Goal: Task Accomplishment & Management: Complete application form

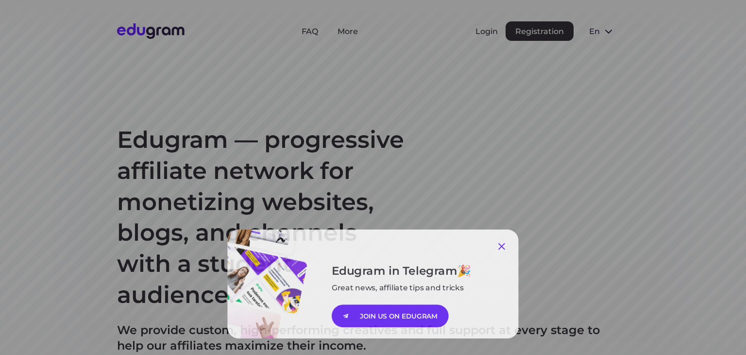
click at [503, 243] on icon at bounding box center [507, 245] width 12 height 12
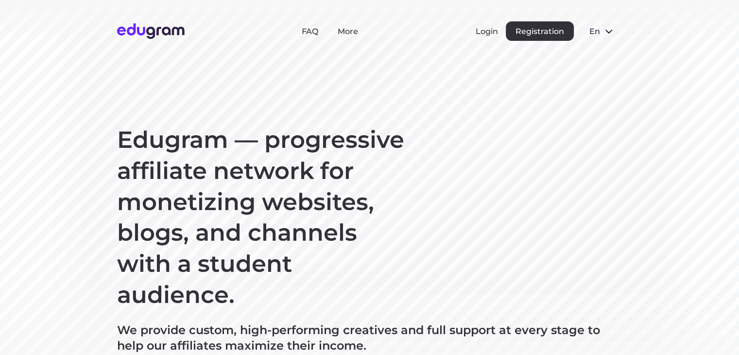
click at [605, 28] on span at bounding box center [609, 31] width 12 height 12
click at [606, 51] on button "Русский" at bounding box center [608, 54] width 53 height 16
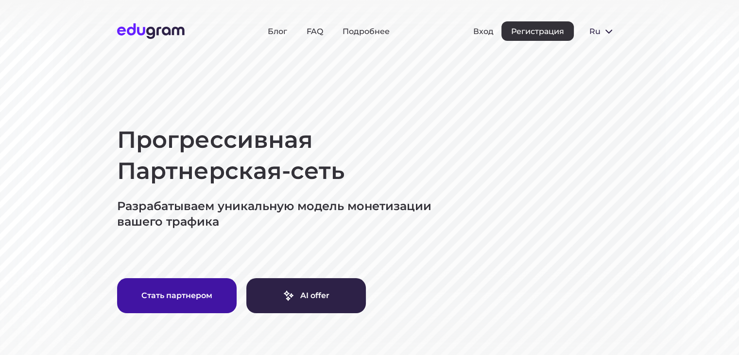
click at [198, 298] on button "Стать партнером" at bounding box center [177, 295] width 120 height 35
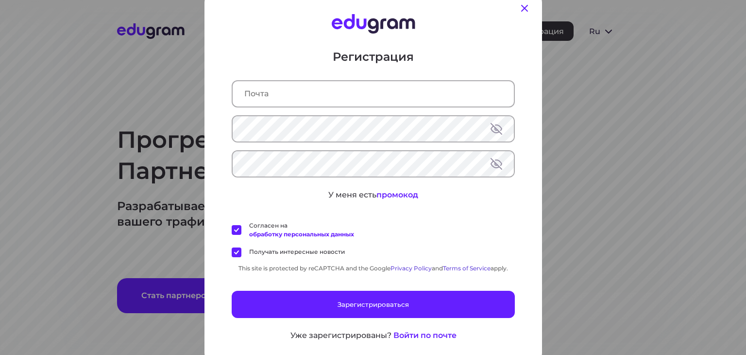
click at [519, 5] on icon at bounding box center [525, 8] width 12 height 12
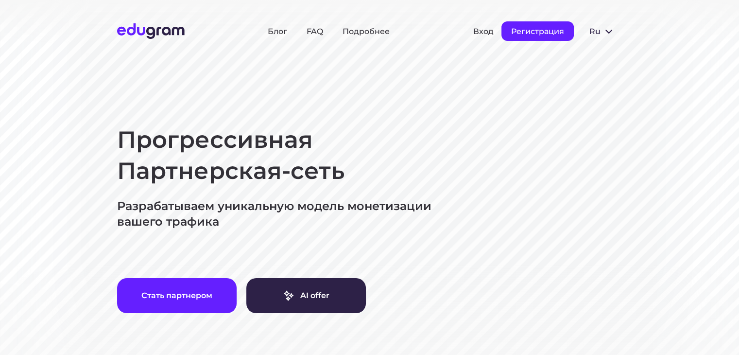
click at [532, 31] on button "Регистрация" at bounding box center [537, 30] width 72 height 19
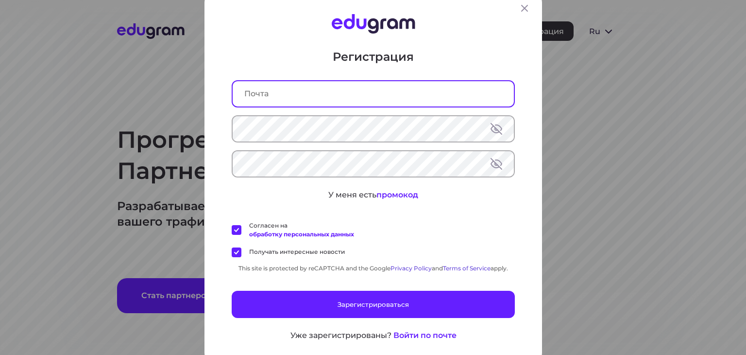
click at [342, 94] on input "text" at bounding box center [373, 93] width 281 height 25
type input "a"
drag, startPoint x: 322, startPoint y: 97, endPoint x: 219, endPoint y: 96, distance: 103.0
click at [219, 96] on div "Регистрация malik.sarkarov.de У меня есть промокод Согласен на обработку персон…" at bounding box center [374, 178] width 338 height 374
paste input "[DOMAIN_NAME][EMAIL_ADDRESS][DOMAIN_NAME]"
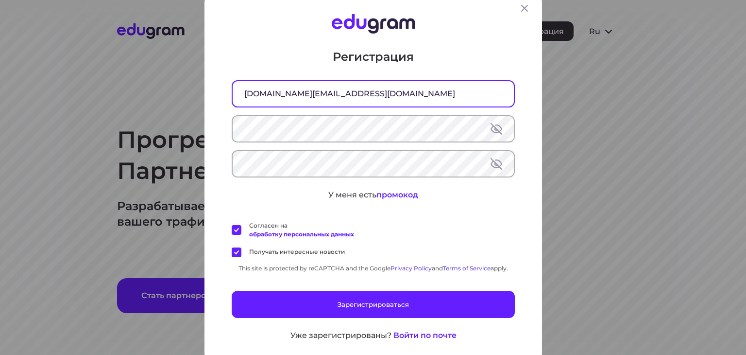
type input "[DOMAIN_NAME][EMAIL_ADDRESS][DOMAIN_NAME]"
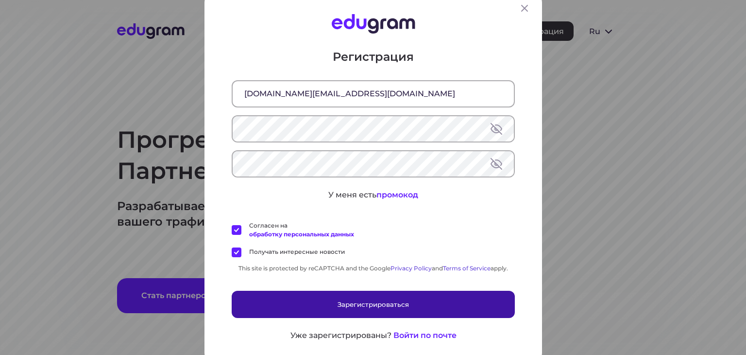
click at [403, 300] on button "Зарегистрироваться" at bounding box center [373, 303] width 283 height 27
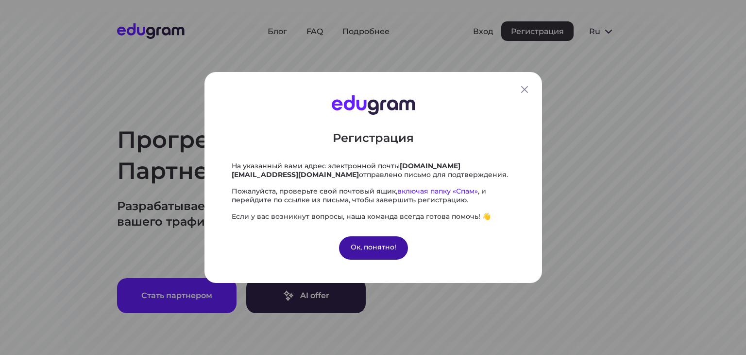
click at [373, 245] on div "Ок, понятно!" at bounding box center [373, 247] width 69 height 23
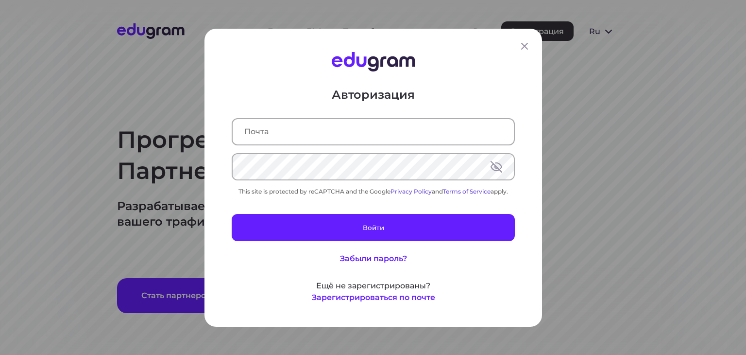
type input "[DOMAIN_NAME][EMAIL_ADDRESS][DOMAIN_NAME]"
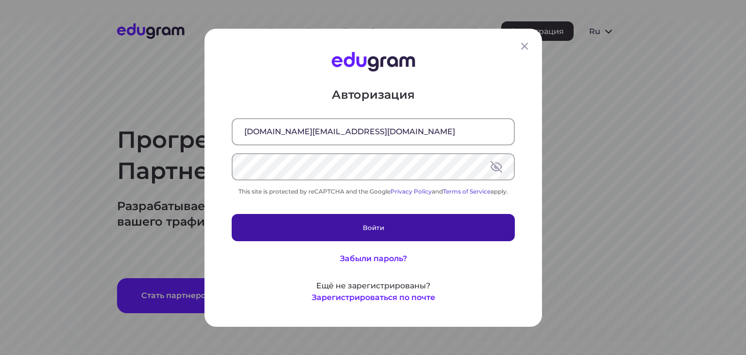
click at [402, 228] on button "Войти" at bounding box center [373, 226] width 283 height 27
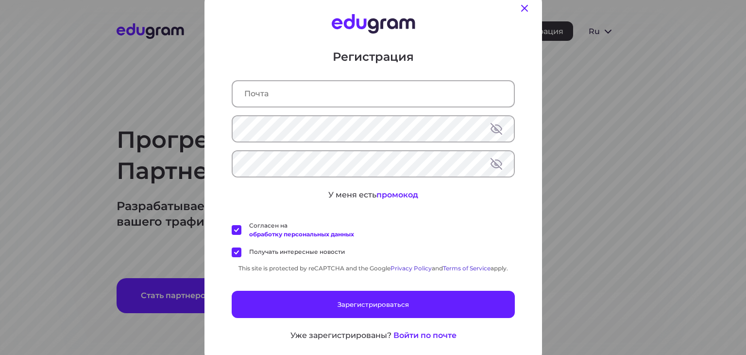
click at [520, 4] on icon at bounding box center [525, 8] width 12 height 12
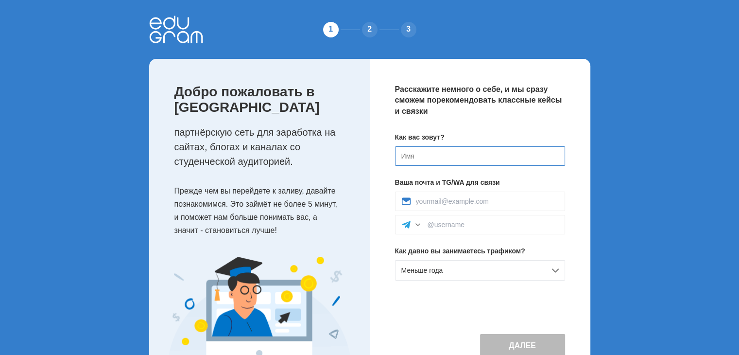
click at [422, 156] on input at bounding box center [480, 155] width 170 height 19
click at [422, 156] on input "Ma" at bounding box center [480, 155] width 170 height 19
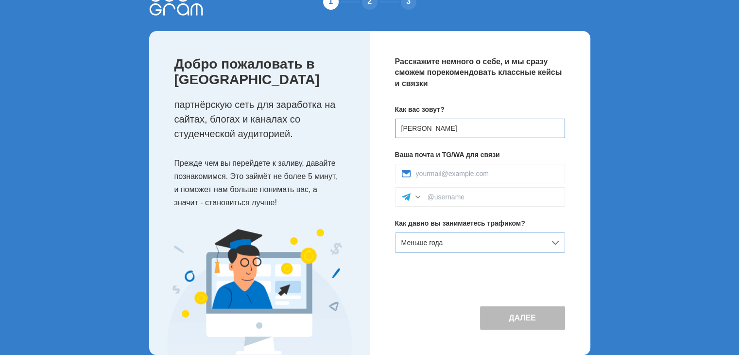
scroll to position [43, 0]
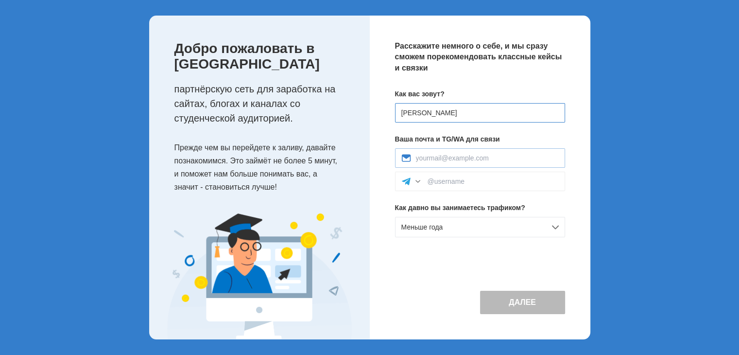
type input "[PERSON_NAME]"
click at [469, 157] on input at bounding box center [487, 158] width 143 height 8
click at [415, 183] on div at bounding box center [418, 181] width 10 height 10
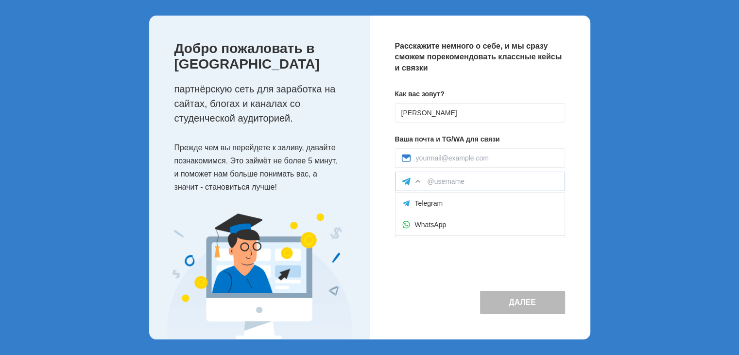
click at [415, 183] on div at bounding box center [418, 181] width 10 height 10
click at [494, 158] on input at bounding box center [487, 158] width 143 height 8
drag, startPoint x: 490, startPoint y: 158, endPoint x: 467, endPoint y: 158, distance: 22.8
click at [467, 158] on input at bounding box center [487, 158] width 143 height 8
click at [556, 225] on div "Меньше года" at bounding box center [480, 227] width 170 height 20
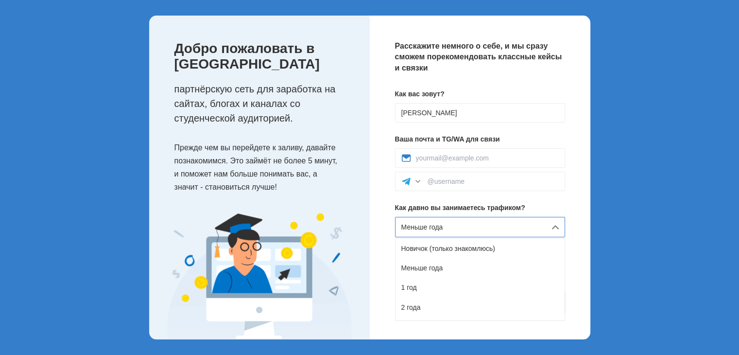
click at [556, 225] on div "Меньше года" at bounding box center [480, 227] width 170 height 20
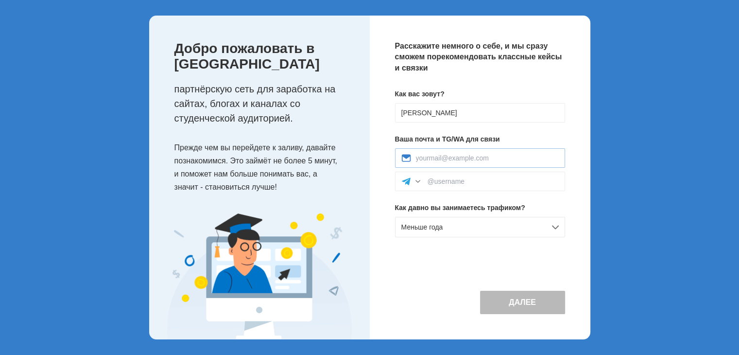
click at [450, 162] on div at bounding box center [480, 157] width 170 height 19
click at [431, 160] on input at bounding box center [487, 158] width 143 height 8
paste input "sarkarovmalik.sa@gmail.com"
type input "sarkarovmalik.sa@gmail.com"
click at [502, 222] on div "Меньше года" at bounding box center [480, 227] width 170 height 20
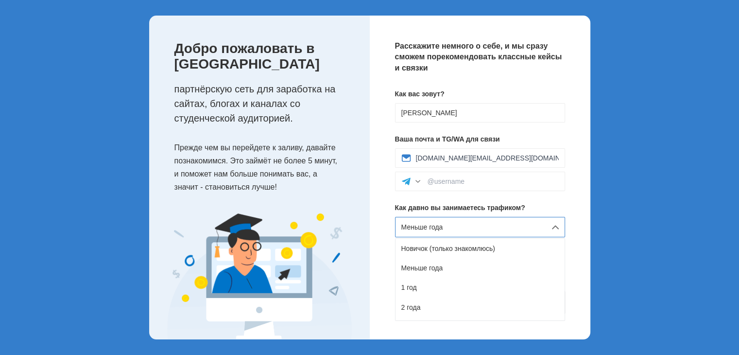
click at [475, 224] on div "Меньше года" at bounding box center [480, 227] width 170 height 20
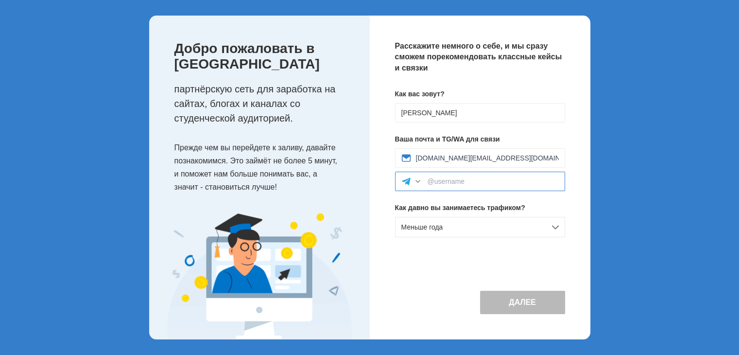
click at [466, 182] on input at bounding box center [493, 181] width 131 height 8
click at [441, 182] on input at bounding box center [493, 181] width 131 height 8
paste input "Abdul Malik"
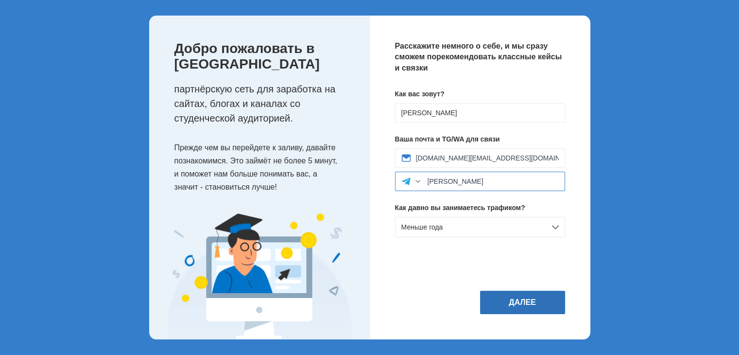
type input "Abdul Malik"
click at [520, 302] on button "Далее" at bounding box center [522, 302] width 85 height 23
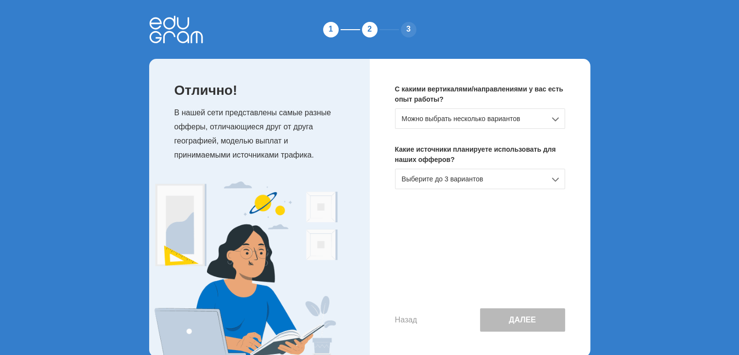
click at [554, 119] on div "Можно выбрать несколько вариантов" at bounding box center [480, 118] width 170 height 20
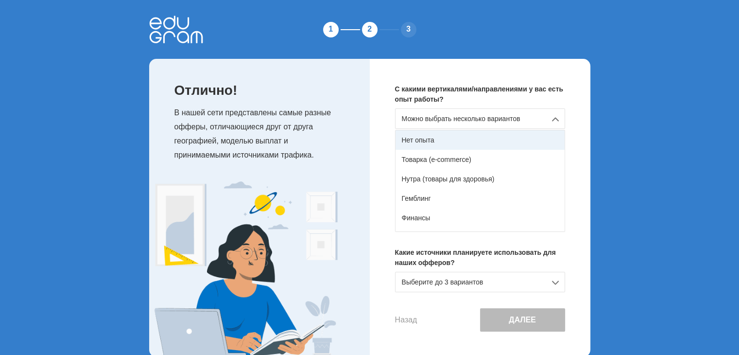
click at [494, 137] on div "Нет опыта" at bounding box center [480, 139] width 169 height 19
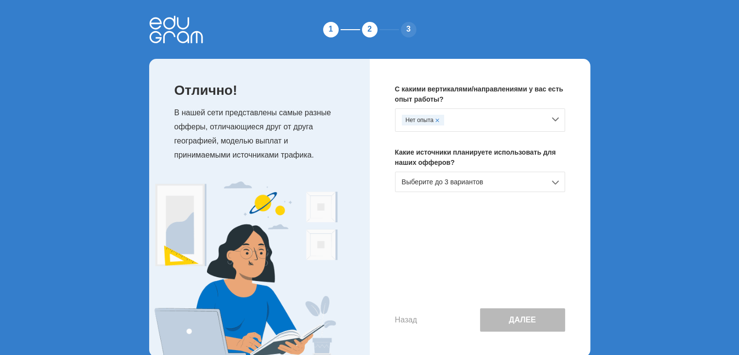
click at [556, 183] on div "Выберите до 3 вариантов" at bounding box center [480, 182] width 170 height 20
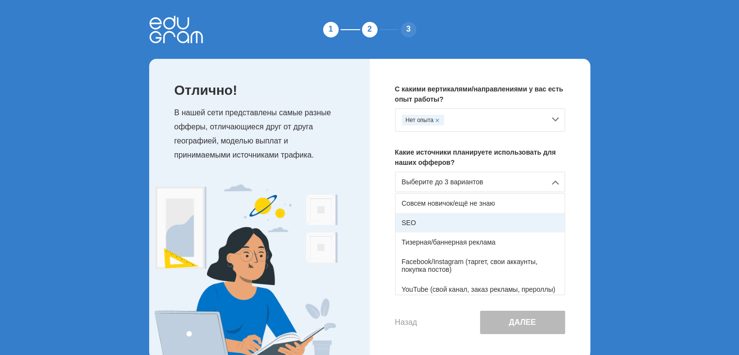
scroll to position [49, 0]
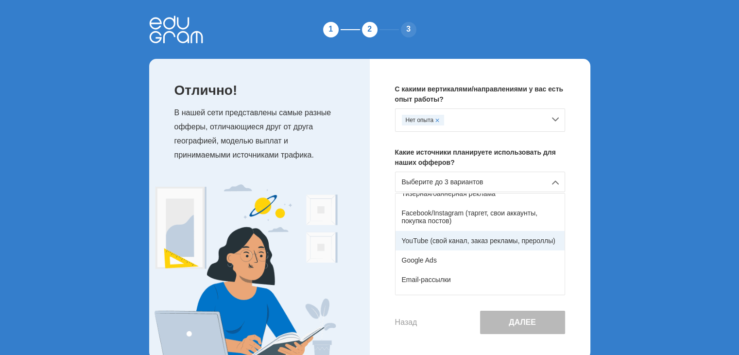
click at [487, 239] on div "YouTube (свой канал, заказ рекламы, прероллы)" at bounding box center [480, 240] width 169 height 19
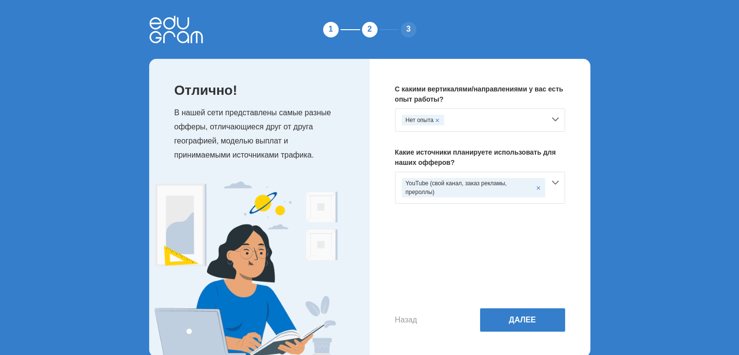
click at [553, 119] on div "Нет опыта" at bounding box center [480, 119] width 170 height 23
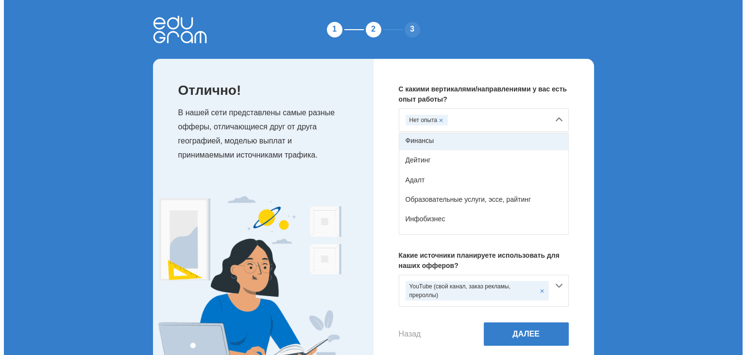
scroll to position [97, 0]
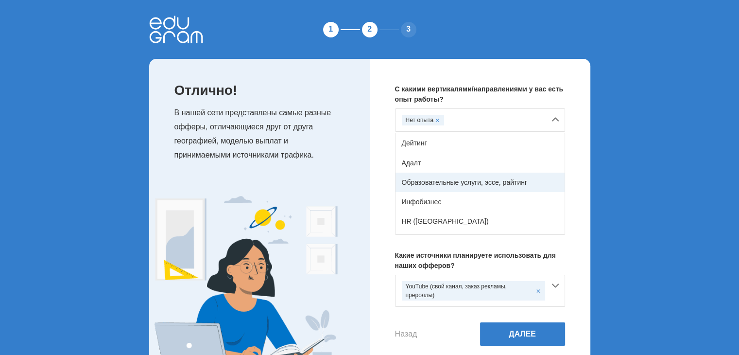
click at [478, 179] on div "Образовательные услуги, эссе, райтинг" at bounding box center [480, 182] width 169 height 19
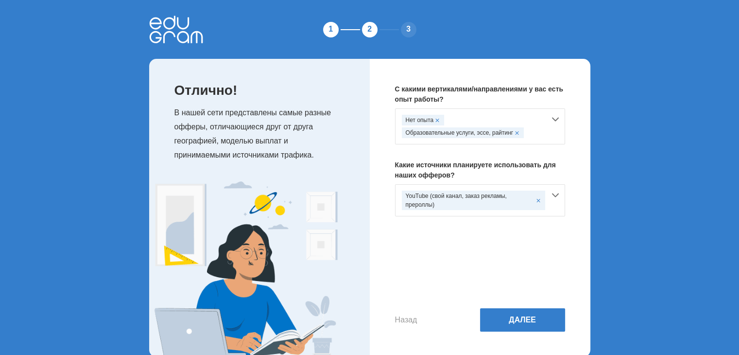
click at [437, 119] on span at bounding box center [437, 120] width 4 height 4
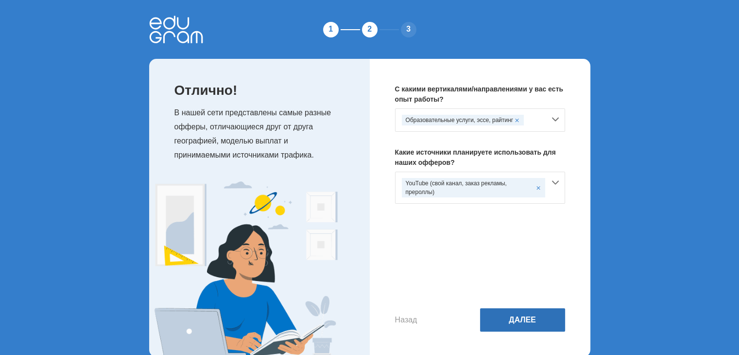
click at [521, 317] on button "Далее" at bounding box center [522, 319] width 85 height 23
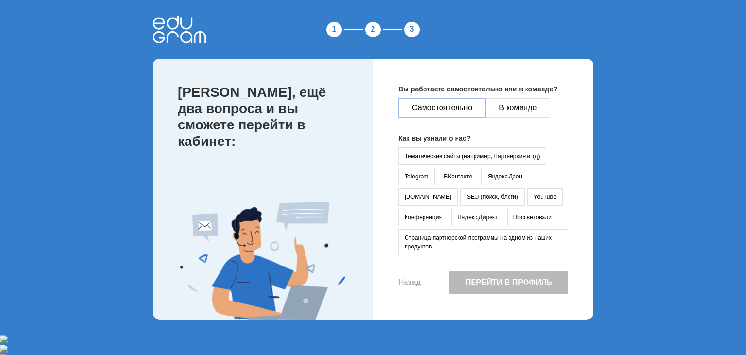
click at [461, 105] on button "Самостоятельно" at bounding box center [441, 107] width 87 height 19
click at [528, 195] on button "YouTube" at bounding box center [545, 196] width 35 height 17
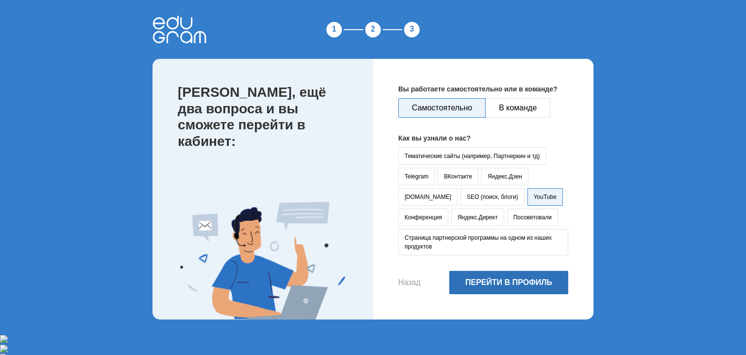
click at [515, 281] on button "Перейти в профиль" at bounding box center [508, 282] width 119 height 23
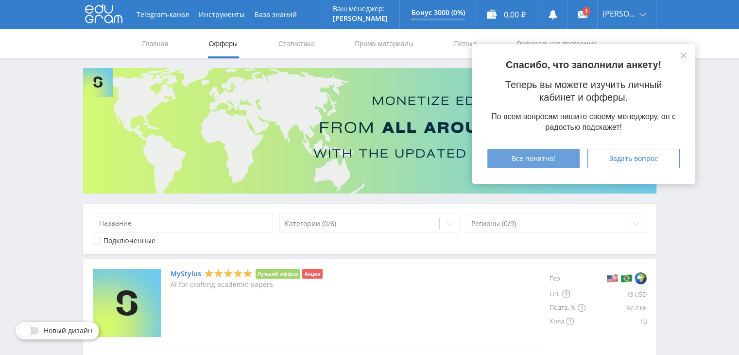
click at [516, 156] on span "Все понятно!" at bounding box center [534, 159] width 44 height 8
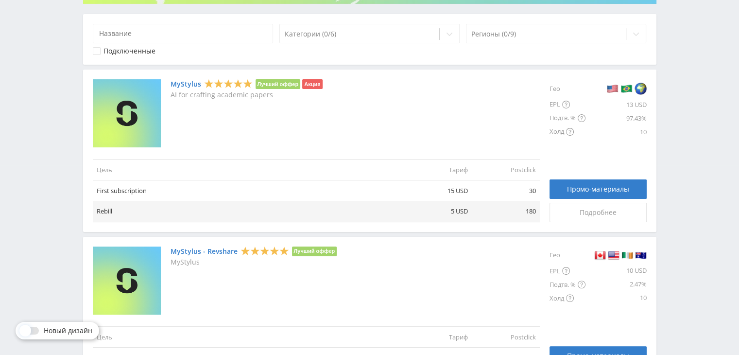
scroll to position [130, 0]
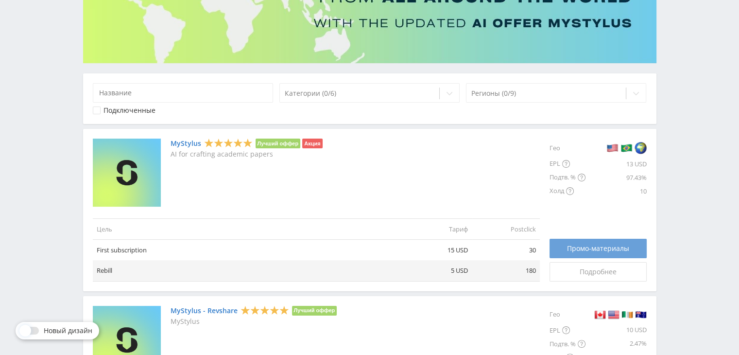
click at [596, 244] on span "Промо-материалы" at bounding box center [598, 248] width 62 height 8
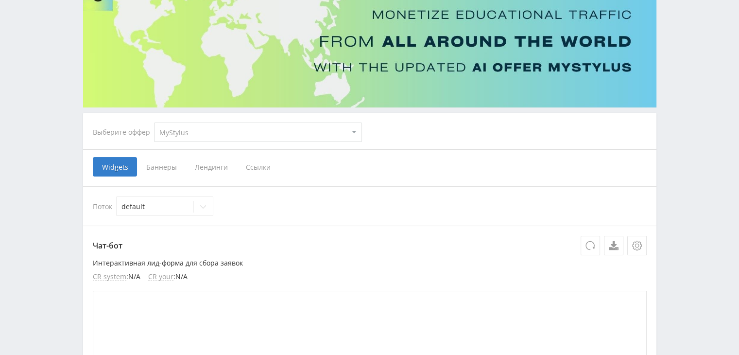
scroll to position [97, 0]
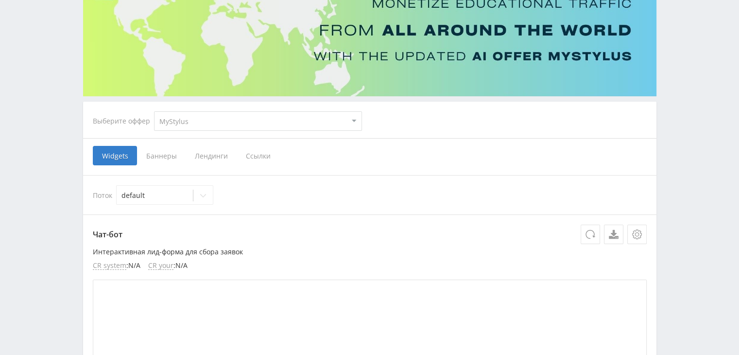
click at [259, 154] on span "Ссылки" at bounding box center [258, 155] width 43 height 19
click at [0, 0] on input "Ссылки" at bounding box center [0, 0] width 0 height 0
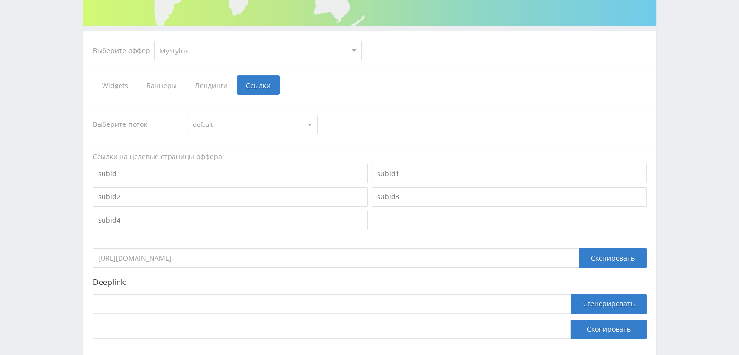
scroll to position [194, 0]
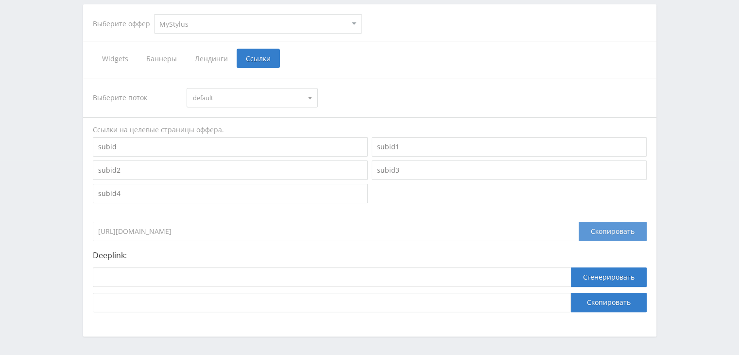
click at [612, 230] on div "Скопировать" at bounding box center [613, 231] width 68 height 19
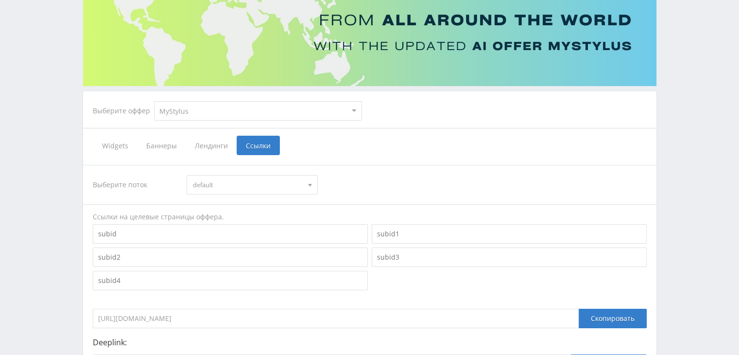
scroll to position [0, 0]
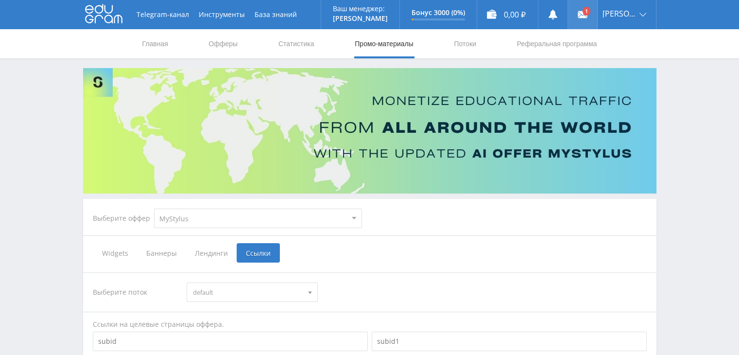
click at [588, 13] on use at bounding box center [583, 14] width 10 height 7
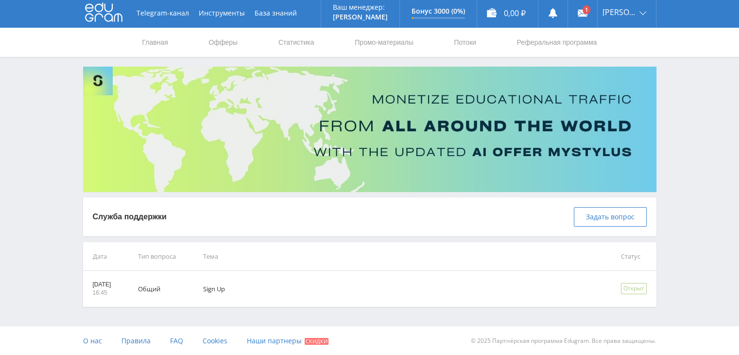
scroll to position [2, 0]
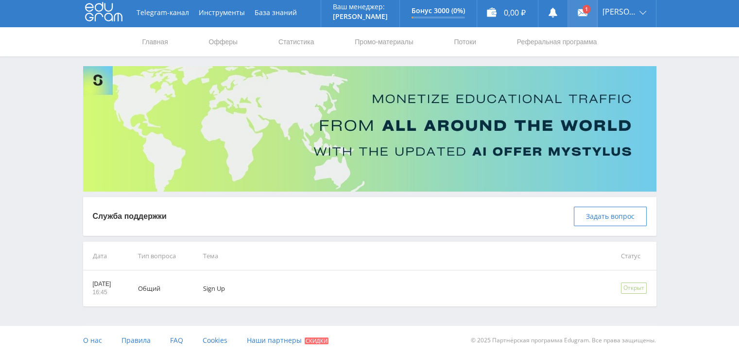
click at [594, 12] on link at bounding box center [582, 12] width 29 height 29
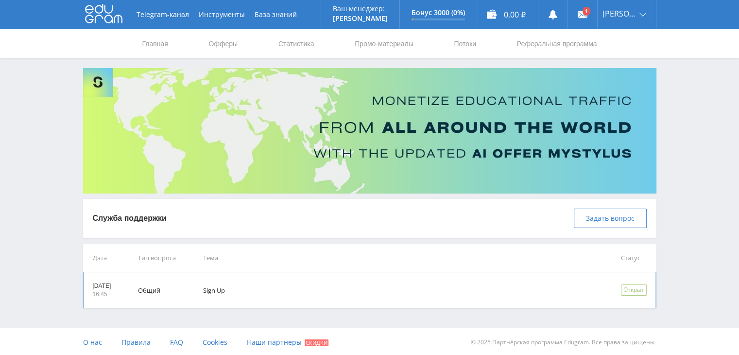
click at [626, 291] on div "Открыт" at bounding box center [634, 289] width 26 height 11
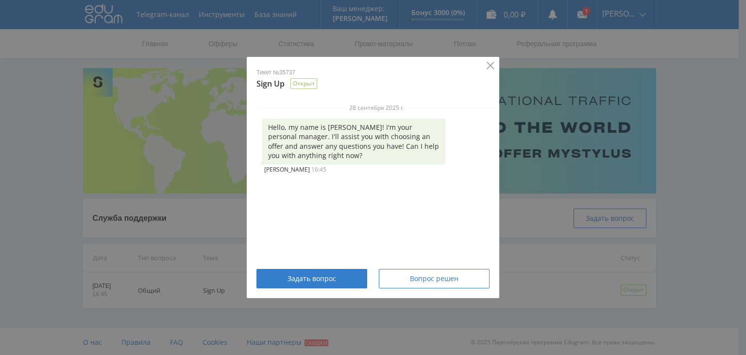
click at [487, 65] on icon "Close" at bounding box center [491, 66] width 8 height 8
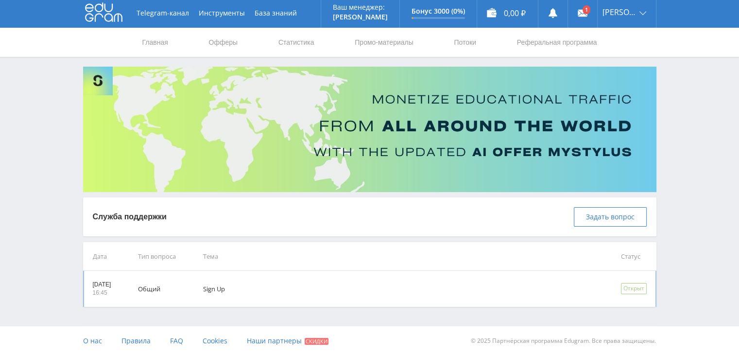
scroll to position [2, 0]
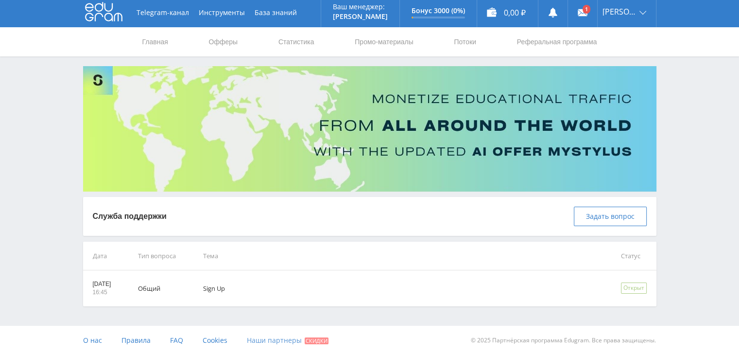
click at [290, 339] on span "Наши партнеры" at bounding box center [274, 339] width 55 height 9
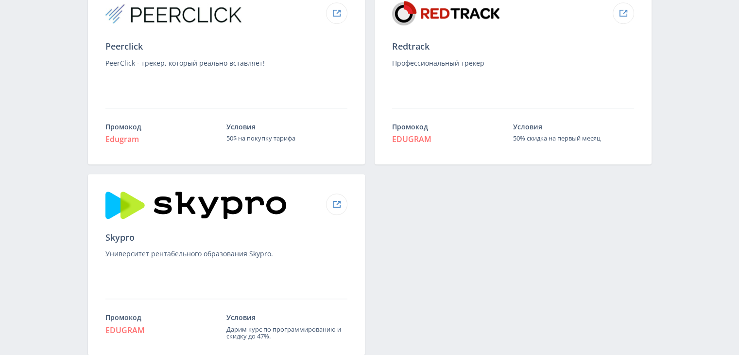
scroll to position [1134, 0]
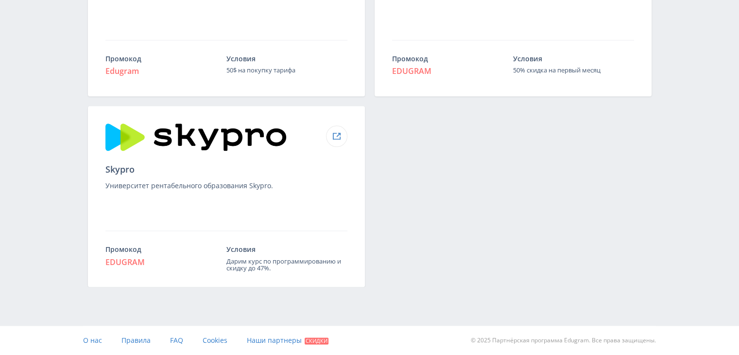
click at [238, 135] on img at bounding box center [195, 136] width 181 height 27
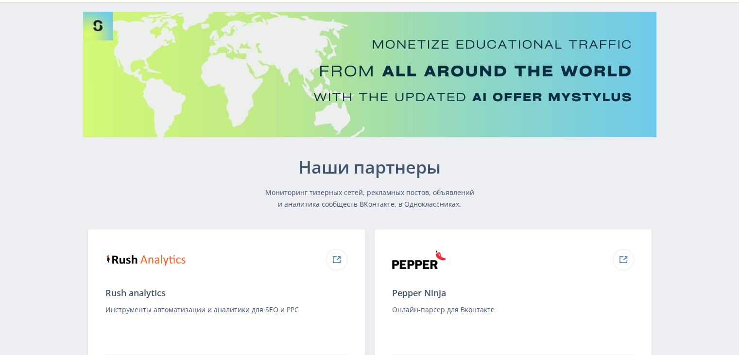
scroll to position [0, 0]
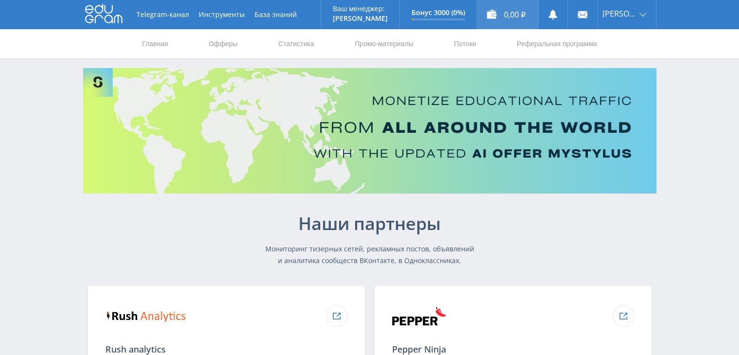
click at [517, 14] on div "0,00 ₽" at bounding box center [507, 14] width 61 height 29
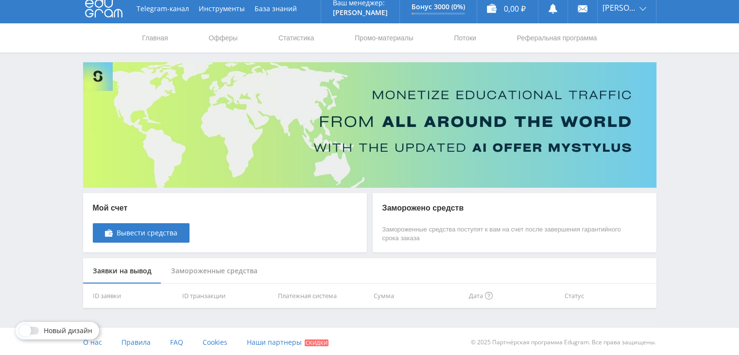
scroll to position [8, 0]
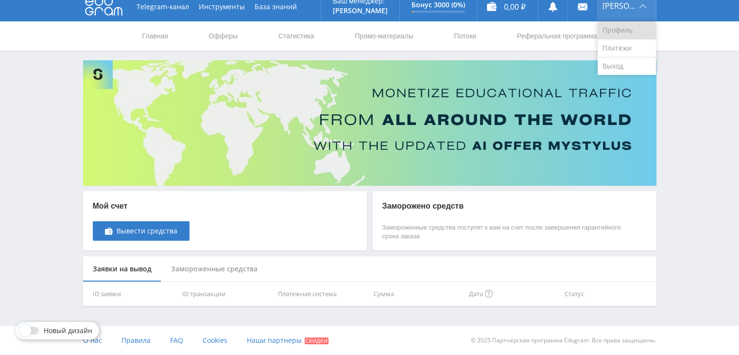
click at [634, 27] on link "Профиль" at bounding box center [627, 30] width 58 height 18
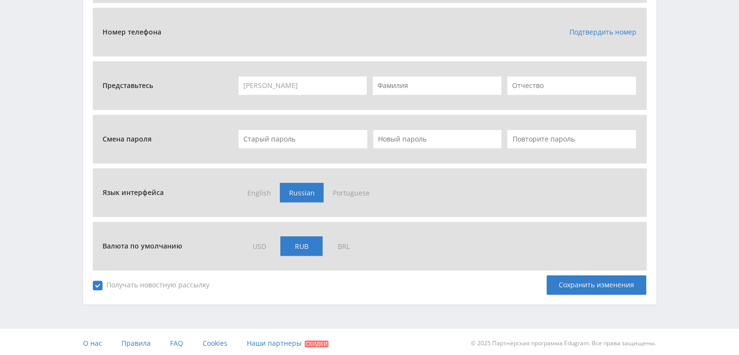
scroll to position [400, 0]
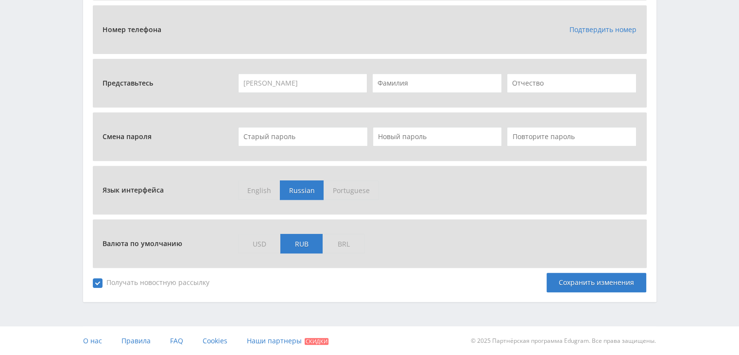
click at [255, 242] on span "USD" at bounding box center [259, 243] width 42 height 19
click at [0, 0] on input "USD" at bounding box center [0, 0] width 0 height 0
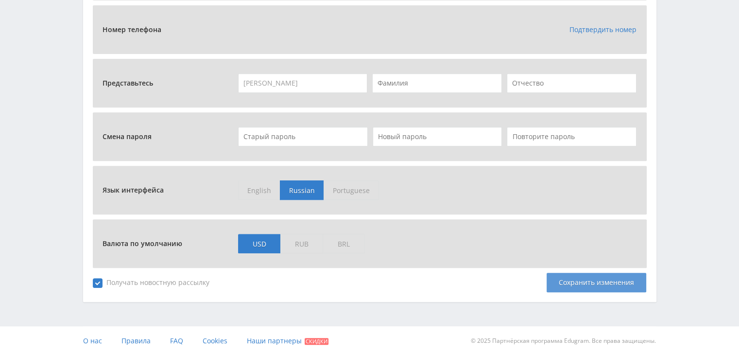
click at [599, 280] on div "Сохранить изменения" at bounding box center [597, 282] width 100 height 19
